Goal: Information Seeking & Learning: Compare options

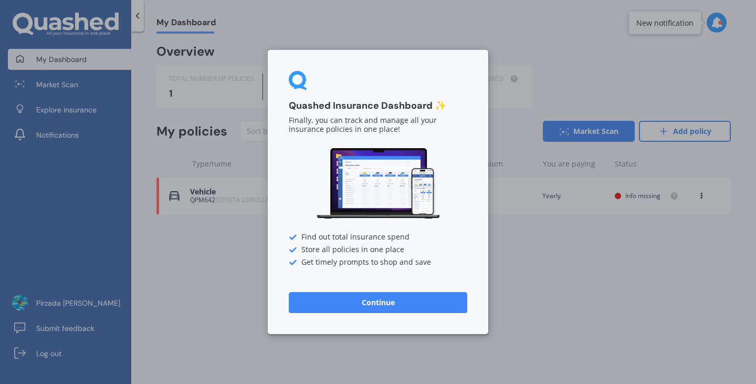
click at [429, 300] on button "Continue" at bounding box center [378, 302] width 179 height 21
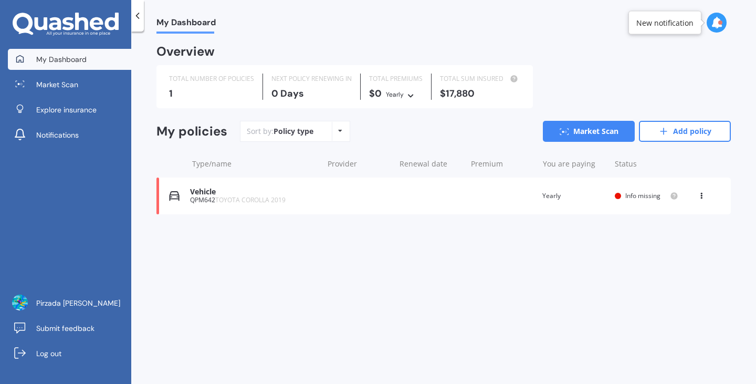
click at [262, 201] on span "TOYOTA COROLLA 2019" at bounding box center [250, 199] width 70 height 9
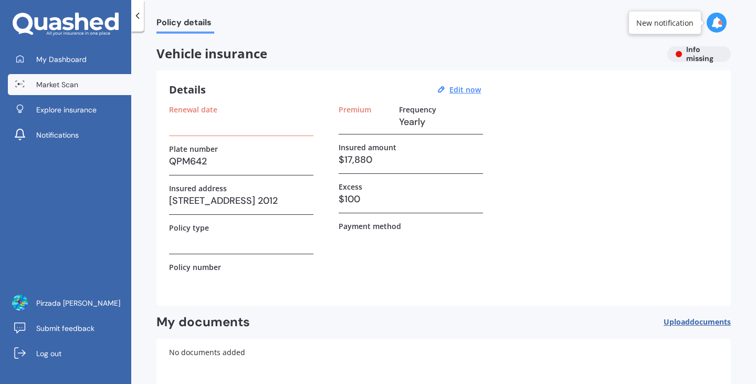
click at [76, 84] on span "Market Scan" at bounding box center [57, 84] width 42 height 11
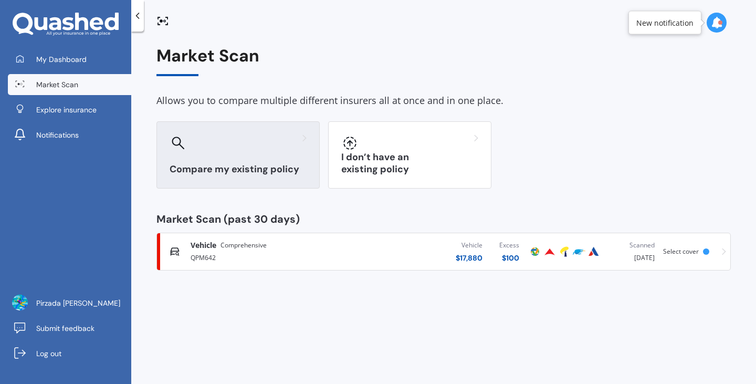
click at [262, 162] on div "Compare my existing policy" at bounding box center [238, 154] width 163 height 67
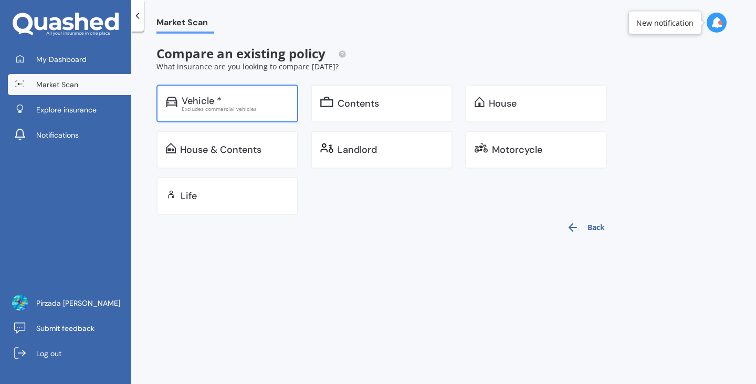
click at [242, 113] on div "Vehicle * Excludes commercial vehicles" at bounding box center [228, 104] width 142 height 38
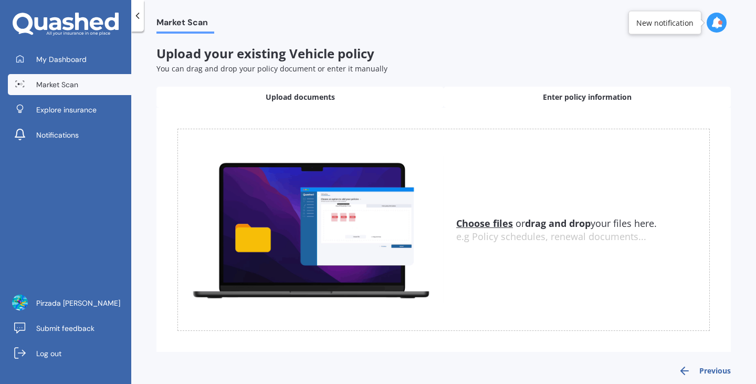
click at [519, 102] on div "Enter policy information" at bounding box center [587, 97] width 287 height 21
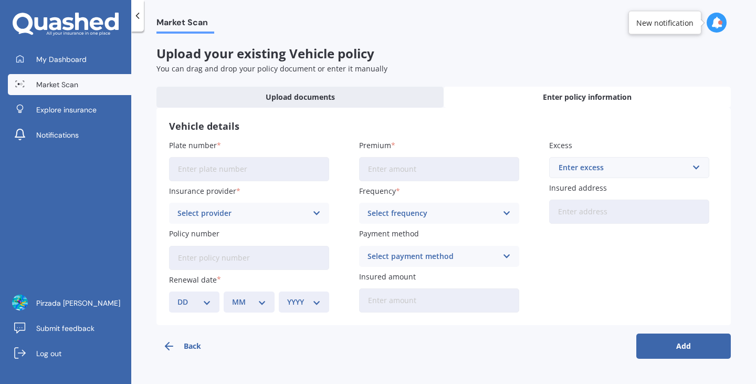
click at [304, 213] on div "Select provider" at bounding box center [243, 213] width 130 height 12
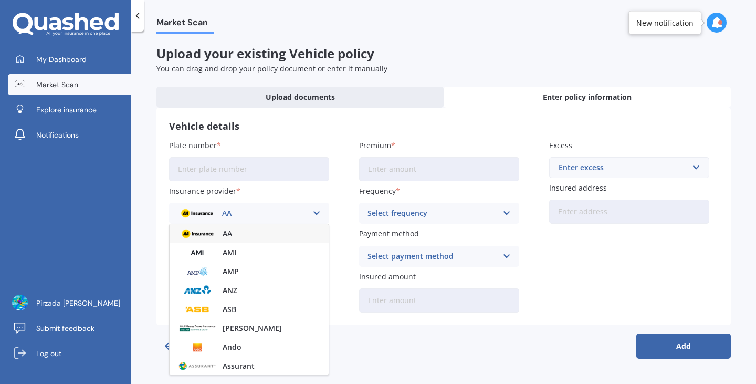
click at [278, 238] on div "AA" at bounding box center [249, 233] width 159 height 19
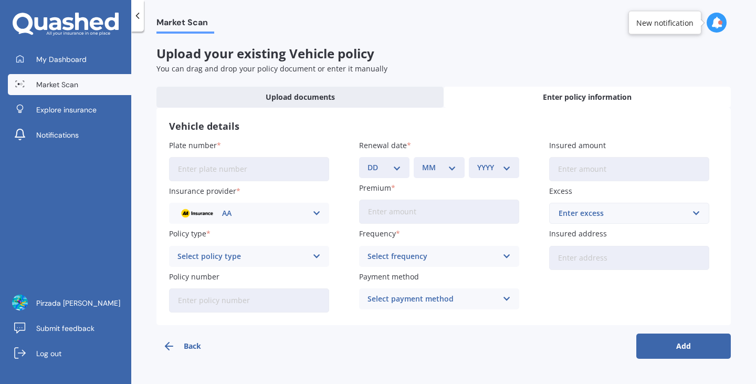
click at [396, 253] on div "Select frequency" at bounding box center [433, 257] width 130 height 12
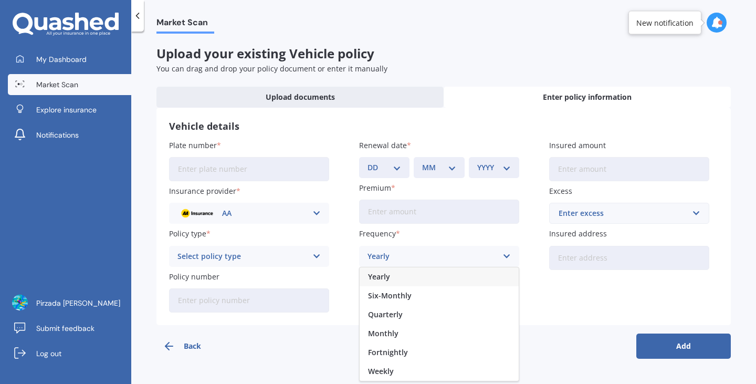
click at [398, 277] on div "Yearly" at bounding box center [439, 276] width 159 height 19
click at [317, 250] on div "Select policy type Comprehensive Third Party, Fire & Theft Third Party" at bounding box center [249, 256] width 160 height 21
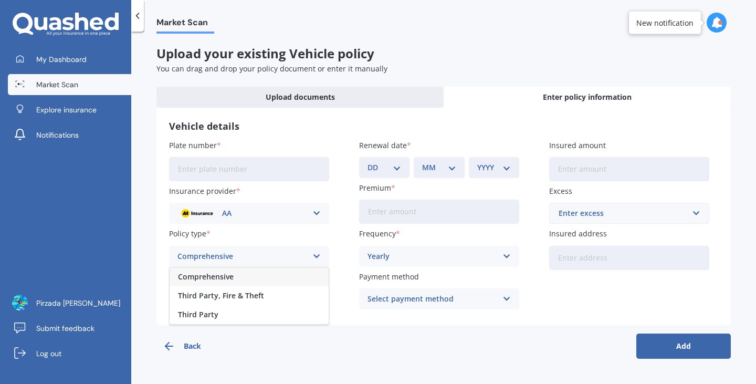
click at [269, 283] on div "Comprehensive" at bounding box center [249, 276] width 159 height 19
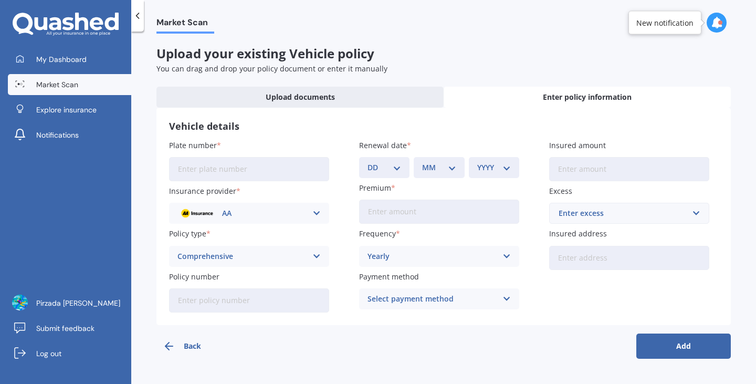
click at [496, 300] on div "Select payment method" at bounding box center [433, 299] width 130 height 12
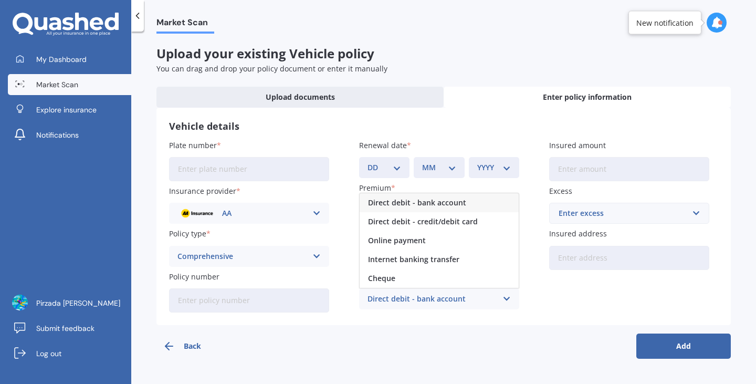
click at [455, 206] on span "Direct debit - bank account" at bounding box center [417, 202] width 98 height 7
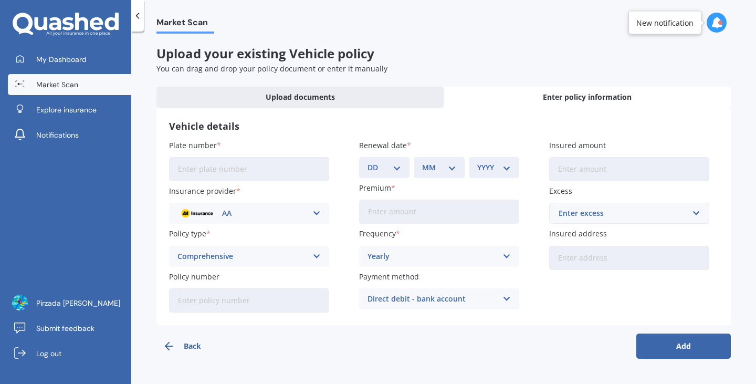
click at [280, 301] on input "Policy number" at bounding box center [249, 300] width 160 height 24
click at [390, 205] on input "Premium" at bounding box center [439, 212] width 160 height 24
type input "$1,804.70"
click at [637, 334] on button "Add" at bounding box center [684, 346] width 95 height 25
click at [616, 217] on div "Enter excess" at bounding box center [623, 213] width 129 height 12
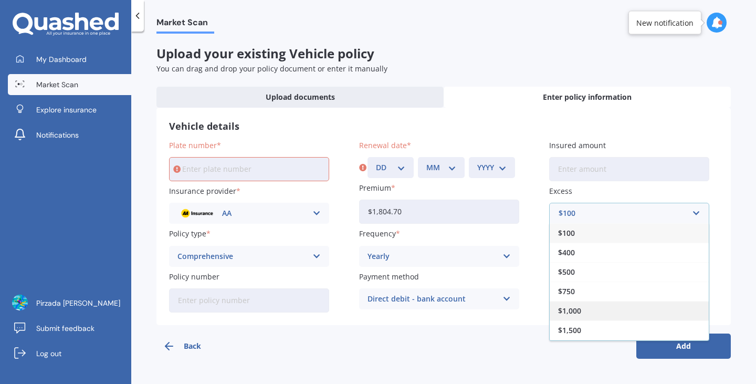
click at [607, 304] on div "$1,000" at bounding box center [629, 310] width 159 height 19
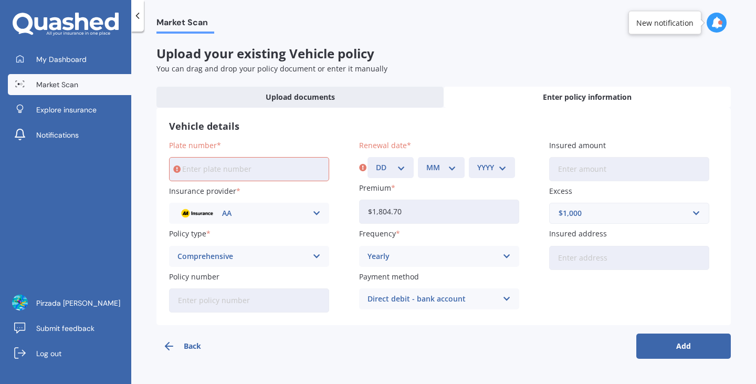
click at [584, 161] on input "Insured amount" at bounding box center [629, 169] width 160 height 24
type input "$17,880"
click at [637, 334] on button "Add" at bounding box center [684, 346] width 95 height 25
click at [403, 162] on select "DD 01 02 03 04 05 06 07 08 09 10 11 12 13 14 15 16 17 18 19 20 21 22 23 24 25 2…" at bounding box center [390, 168] width 29 height 12
select select "11"
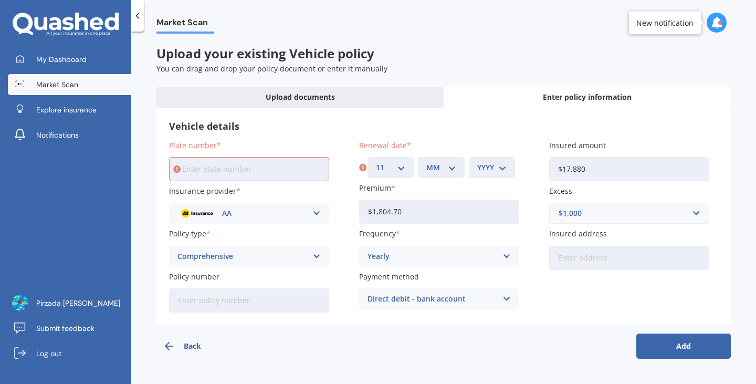
click at [376, 162] on select "DD 01 02 03 04 05 06 07 08 09 10 11 12 13 14 15 16 17 18 19 20 21 22 23 24 25 2…" at bounding box center [390, 168] width 29 height 12
click at [433, 164] on select "MM 01 02 03 04 05 06 07 08 09 10 11 12" at bounding box center [441, 168] width 29 height 12
select select "02"
click at [427, 162] on select "MM 01 02 03 04 05 06 07 08 09 10 11 12" at bounding box center [441, 168] width 29 height 12
click at [493, 173] on select "YYYY 2027 2026 2025 2024 2023 2022 2021 2020 2019 2018 2017 2016 2015 2014 2013…" at bounding box center [491, 168] width 29 height 12
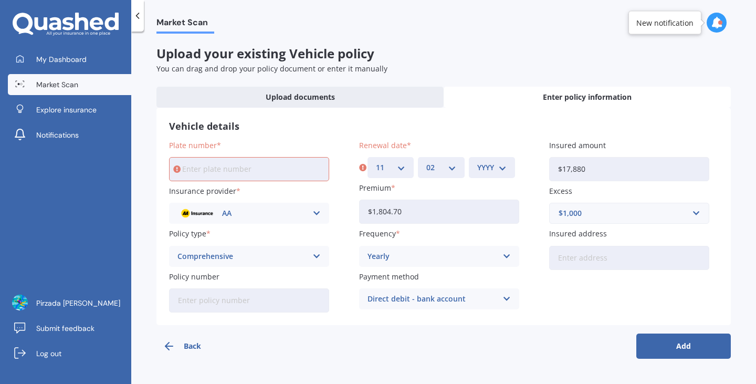
select select "2026"
click at [477, 162] on select "YYYY 2027 2026 2025 2024 2023 2022 2021 2020 2019 2018 2017 2016 2015 2014 2013…" at bounding box center [491, 168] width 29 height 12
click at [349, 335] on div "Back Add" at bounding box center [444, 342] width 575 height 34
click at [662, 344] on button "Add" at bounding box center [684, 346] width 95 height 25
type input "QPM642"
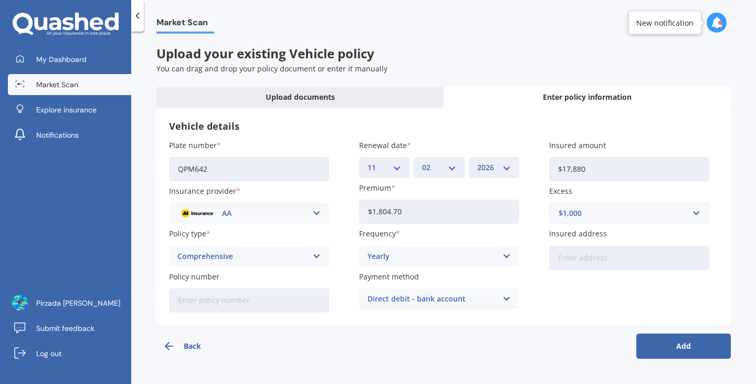
click at [637, 334] on button "Add" at bounding box center [684, 346] width 95 height 25
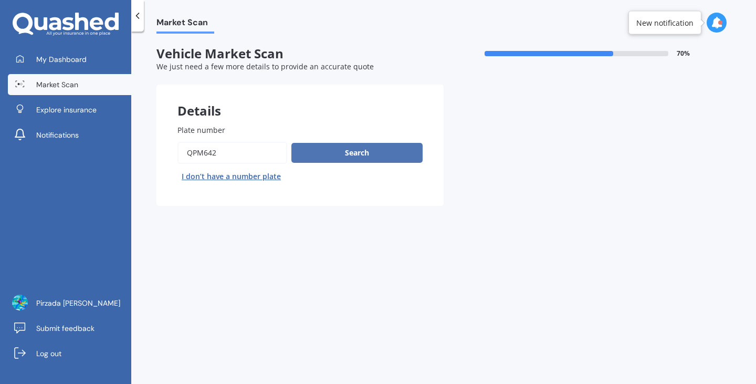
click at [340, 157] on button "Search" at bounding box center [357, 153] width 131 height 20
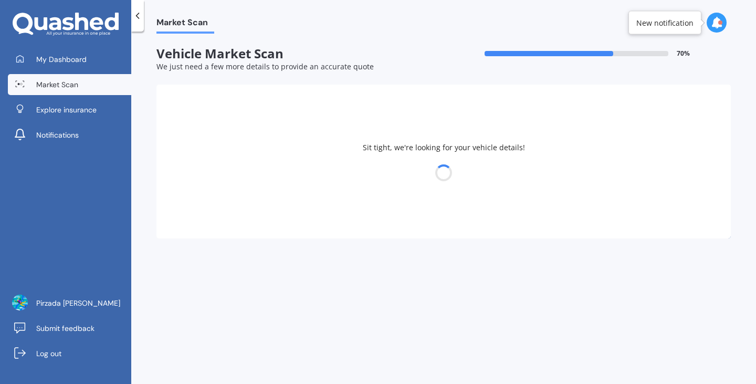
select select "TOYOTA"
select select "COROLLA"
select select "20"
select select "03"
select select "1989"
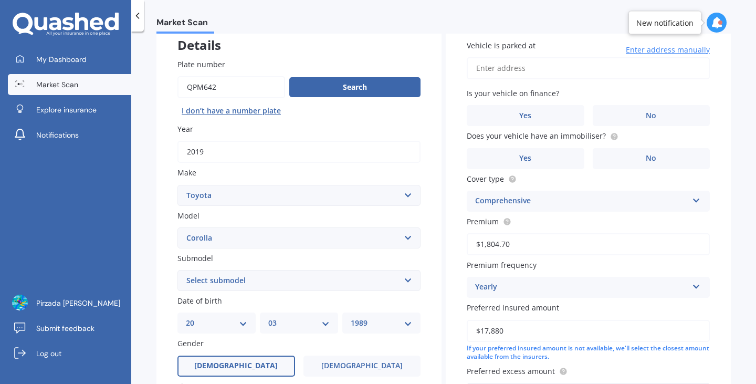
scroll to position [66, 0]
click at [552, 75] on input "Vehicle is parked at" at bounding box center [588, 68] width 243 height 22
type input "[STREET_ADDRESS] 2012Auckland 2012"
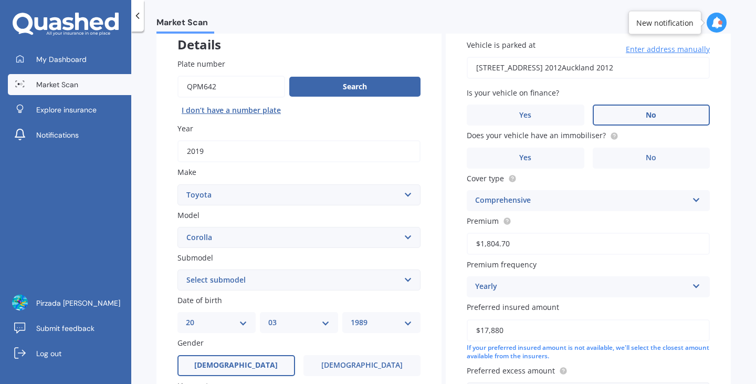
click at [619, 110] on label "No" at bounding box center [652, 115] width 118 height 21
click at [0, 0] on input "No" at bounding box center [0, 0] width 0 height 0
click at [554, 161] on label "Yes" at bounding box center [526, 158] width 118 height 21
click at [0, 0] on input "Yes" at bounding box center [0, 0] width 0 height 0
click at [560, 200] on div "Comprehensive" at bounding box center [581, 200] width 213 height 13
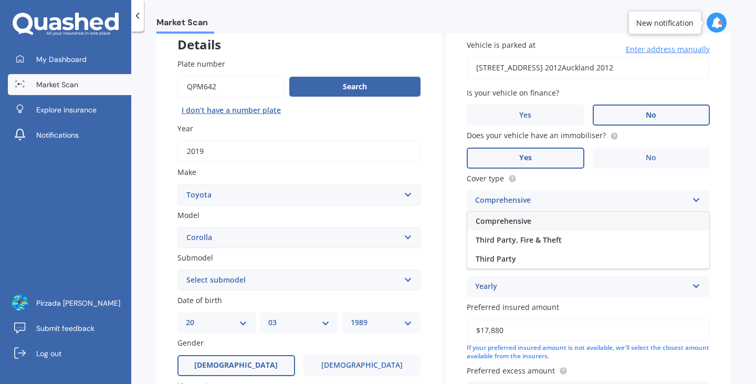
click at [560, 200] on div "Comprehensive" at bounding box center [581, 200] width 213 height 13
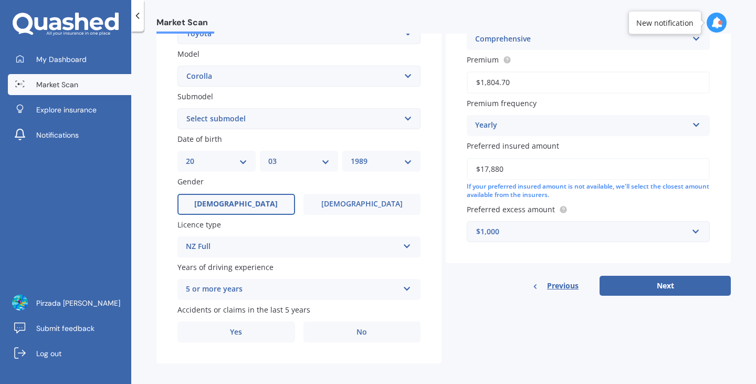
scroll to position [237, 0]
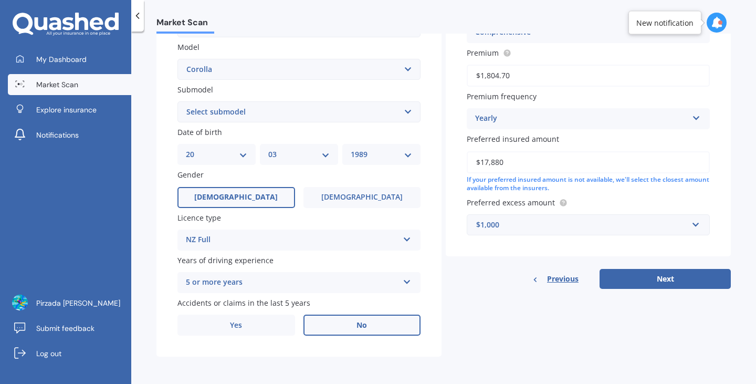
click at [348, 321] on label "No" at bounding box center [363, 325] width 118 height 21
click at [0, 0] on input "No" at bounding box center [0, 0] width 0 height 0
click at [695, 226] on input "text" at bounding box center [585, 225] width 234 height 20
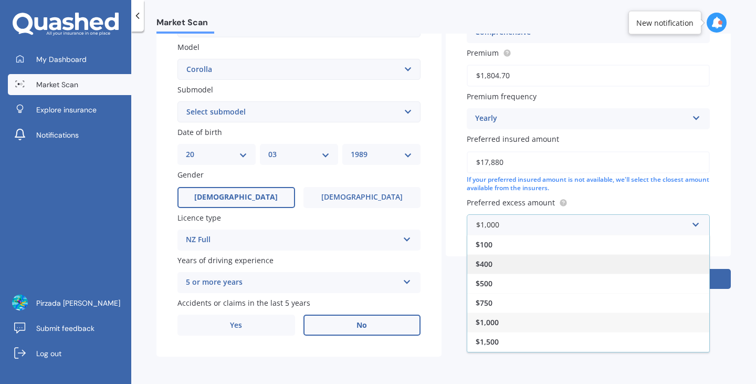
click at [614, 256] on div "$400" at bounding box center [588, 263] width 242 height 19
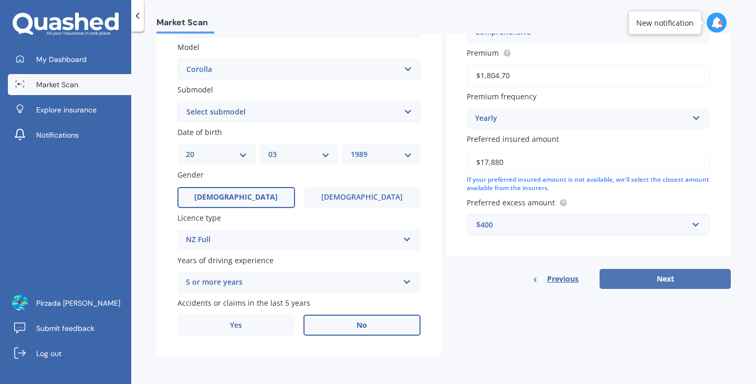
click at [662, 279] on button "Next" at bounding box center [665, 279] width 131 height 20
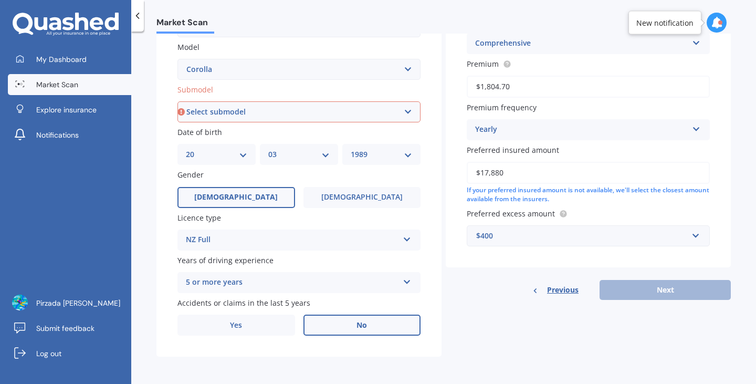
click at [386, 113] on select "Select submodel (All other) Axio Diesel [PERSON_NAME] 2WD [PERSON_NAME] 4WD FXG…" at bounding box center [299, 111] width 243 height 21
click at [178, 101] on select "Select submodel (All other) Axio Diesel [PERSON_NAME] 2WD [PERSON_NAME] 4WD FXG…" at bounding box center [299, 111] width 243 height 21
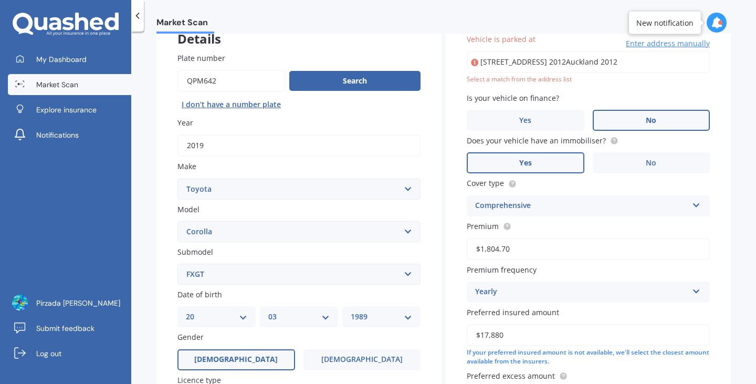
scroll to position [0, 0]
click at [344, 287] on div "Plate number Search I don’t have a number plate Year [DATE] Make Select make AC…" at bounding box center [299, 276] width 285 height 488
click at [359, 273] on select "Select submodel (All other) Axio Diesel [PERSON_NAME] 2WD [PERSON_NAME] 4WD FXG…" at bounding box center [299, 274] width 243 height 21
select select "[PERSON_NAME] 2WD"
click at [178, 265] on select "Select submodel (All other) Axio Diesel [PERSON_NAME] 2WD [PERSON_NAME] 4WD FXG…" at bounding box center [299, 274] width 243 height 21
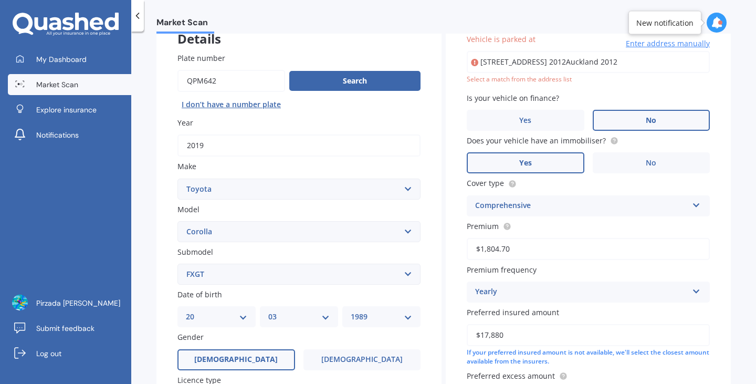
scroll to position [237, 0]
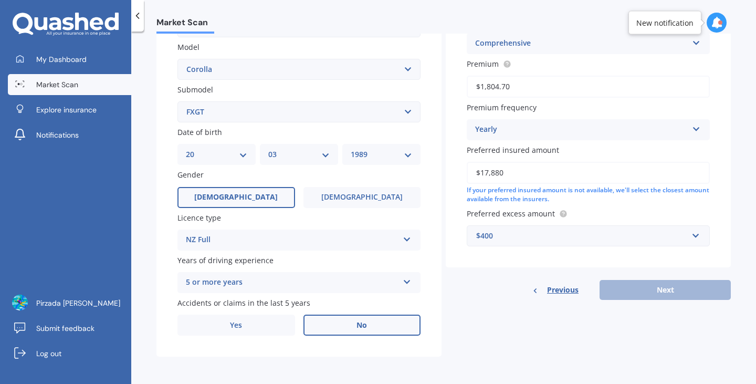
click at [656, 286] on div "Previous Next" at bounding box center [588, 290] width 285 height 20
click at [618, 266] on div "Vehicle is parked at [STREET_ADDRESS][GEOGRAPHIC_DATA] 2012 Enter address manua…" at bounding box center [588, 58] width 285 height 417
click at [617, 231] on div "$400" at bounding box center [582, 236] width 212 height 12
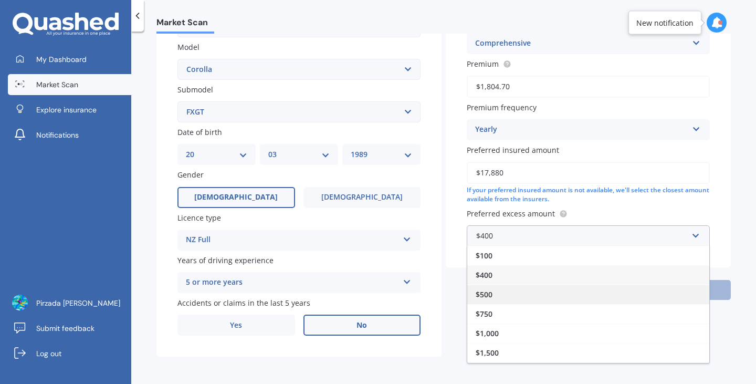
click at [596, 296] on div "$500" at bounding box center [588, 294] width 242 height 19
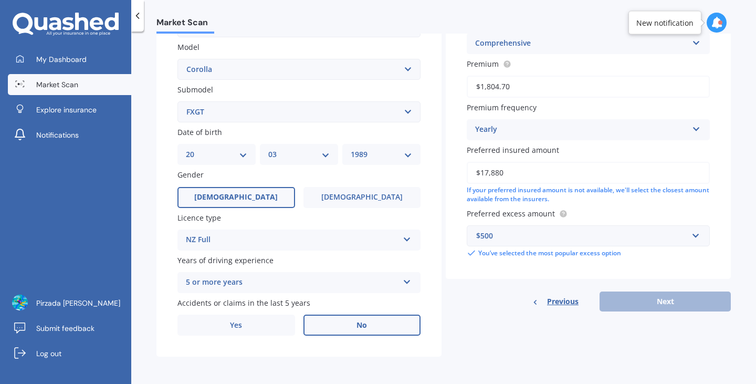
click at [613, 237] on div "$500" at bounding box center [582, 236] width 212 height 12
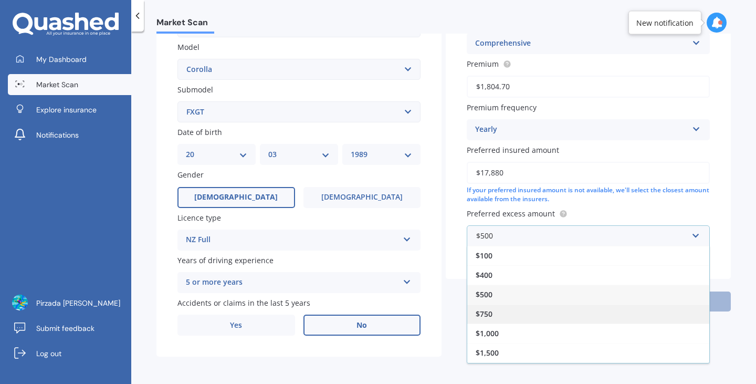
click at [581, 313] on div "$750" at bounding box center [588, 313] width 242 height 19
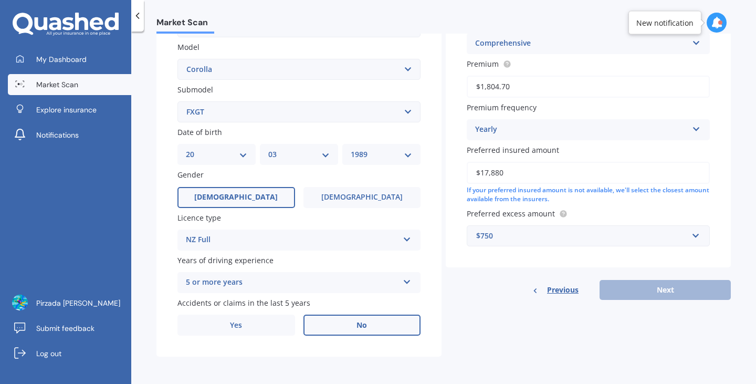
click at [580, 238] on div "$750" at bounding box center [582, 236] width 212 height 12
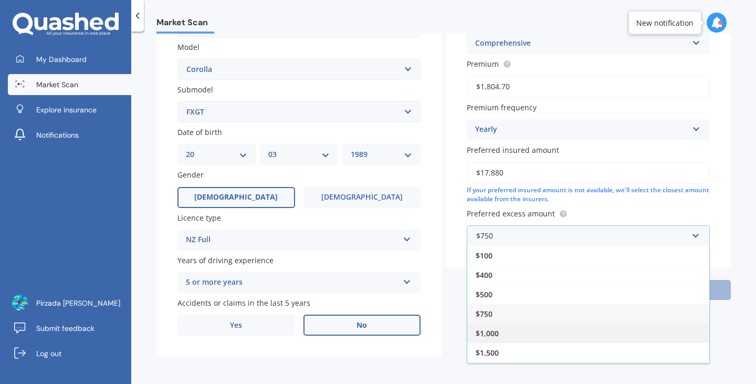
click at [560, 334] on div "$1,000" at bounding box center [588, 333] width 242 height 19
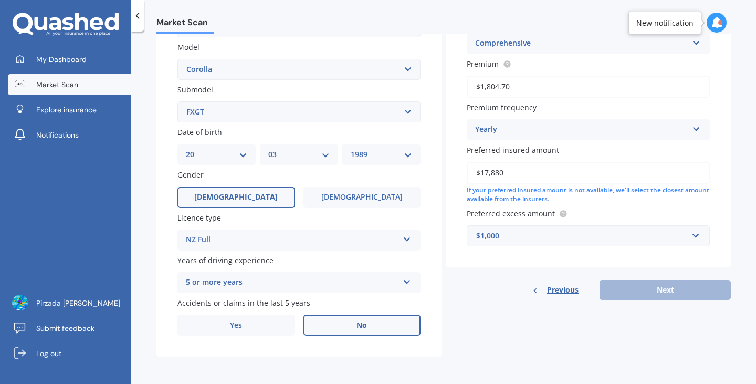
click at [637, 300] on div "Details Plate number Search I don’t have a number plate Year [DATE] Make Select…" at bounding box center [444, 103] width 575 height 507
click at [525, 317] on div "Details Plate number Search I don’t have a number plate Year [DATE] Make Select…" at bounding box center [444, 103] width 575 height 507
click at [636, 289] on div "Previous Next" at bounding box center [588, 290] width 285 height 20
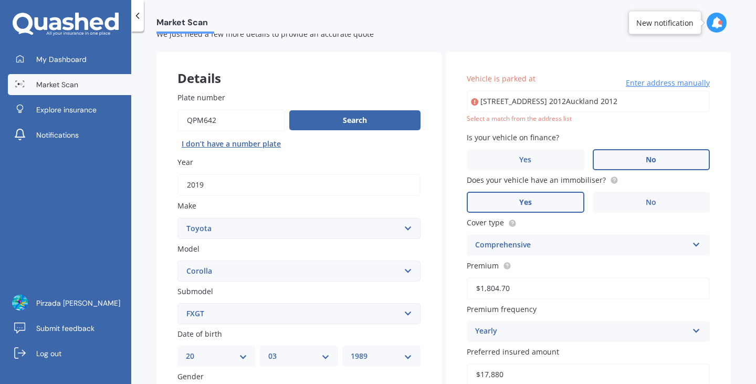
scroll to position [0, 45]
drag, startPoint x: 578, startPoint y: 100, endPoint x: 735, endPoint y: 105, distance: 156.6
click at [735, 105] on div "Market Scan Vehicle Market Scan 70 % We just need a few more details to provide…" at bounding box center [443, 210] width 625 height 352
type input "[STREET_ADDRESS] 2012"
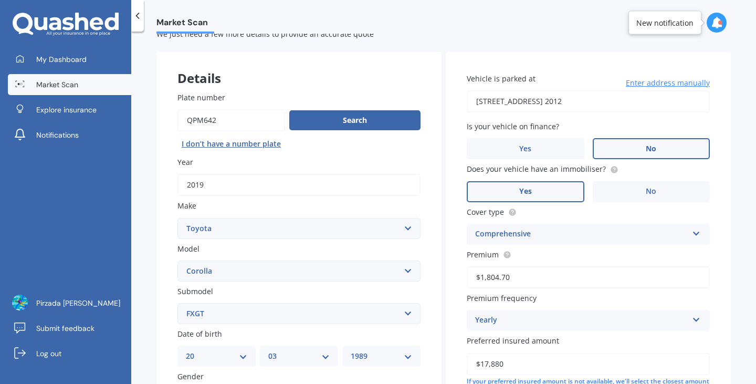
scroll to position [237, 0]
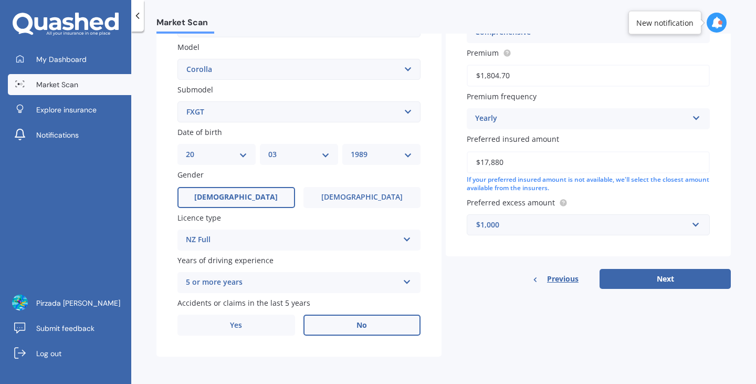
click at [647, 221] on div "$1,000" at bounding box center [582, 225] width 212 height 12
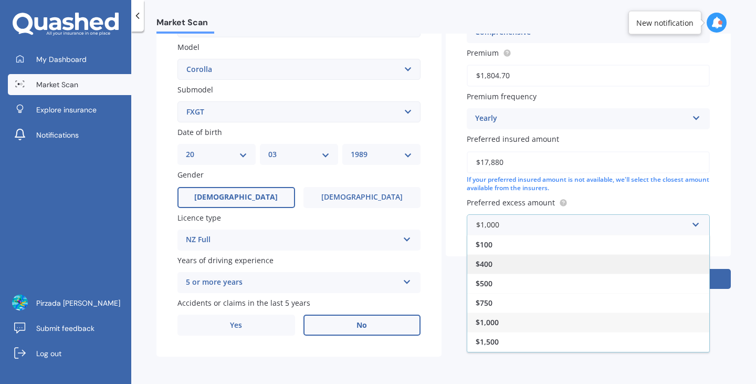
click at [593, 257] on div "$400" at bounding box center [588, 263] width 242 height 19
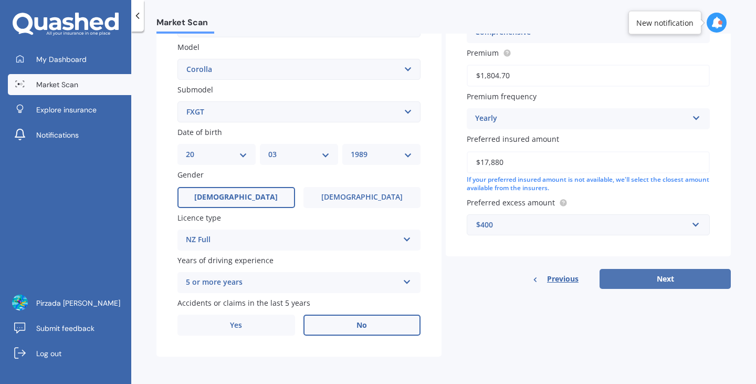
click at [676, 283] on button "Next" at bounding box center [665, 279] width 131 height 20
select select "20"
select select "03"
select select "1989"
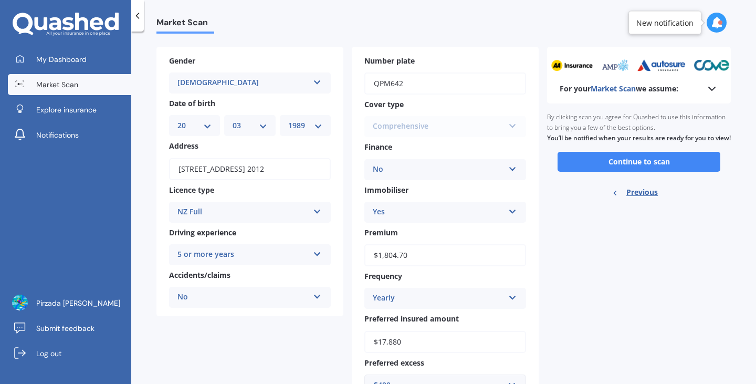
scroll to position [36, 0]
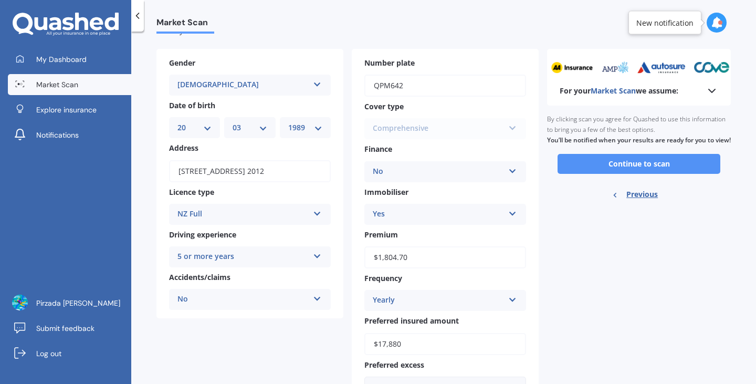
click at [650, 174] on button "Continue to scan" at bounding box center [639, 164] width 163 height 20
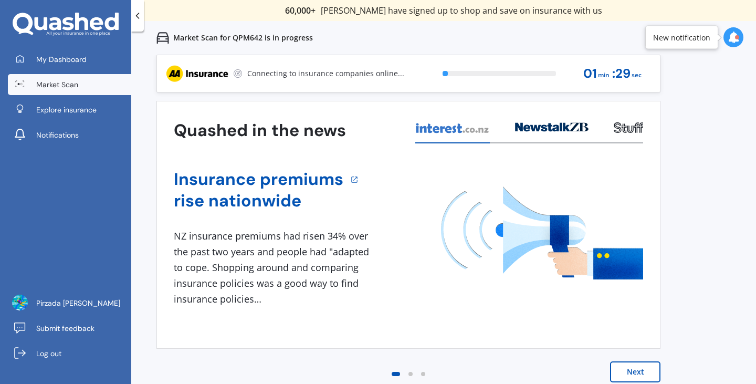
scroll to position [0, 0]
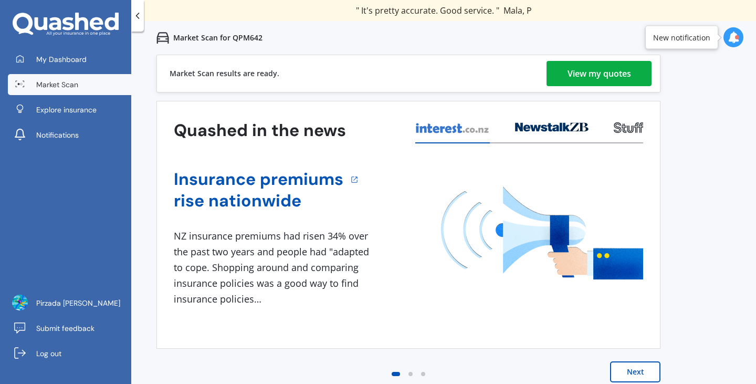
click at [540, 127] on icon at bounding box center [536, 128] width 11 height 6
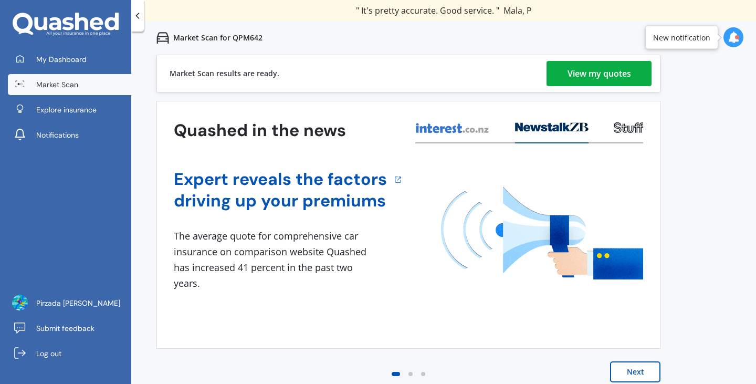
click at [610, 77] on div "View my quotes" at bounding box center [600, 73] width 64 height 25
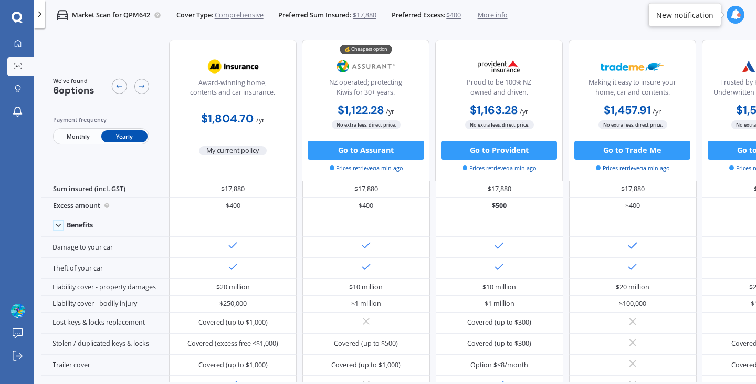
click at [610, 77] on img at bounding box center [633, 67] width 63 height 24
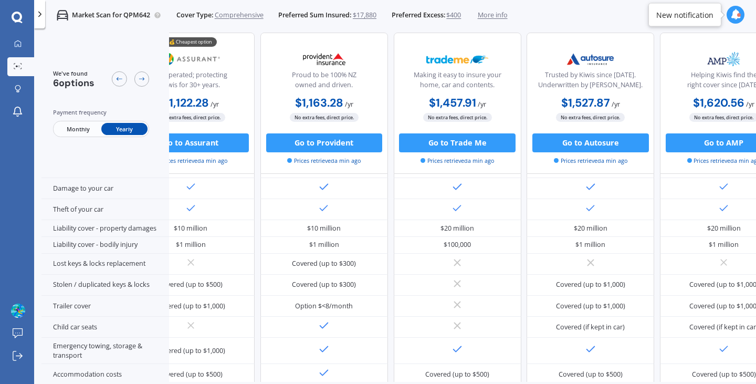
scroll to position [66, 235]
